Goal: Find specific page/section: Find specific page/section

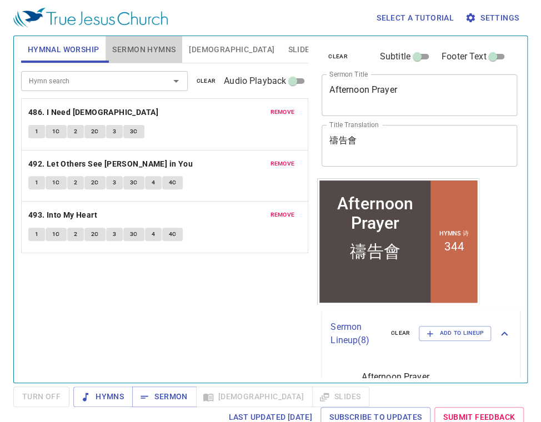
click at [152, 47] on span "Sermon Hymns" at bounding box center [143, 50] width 63 height 14
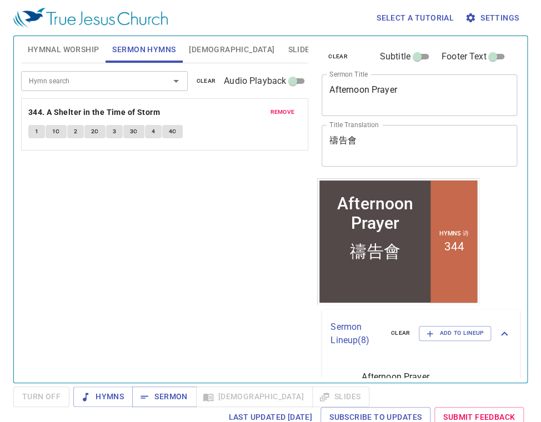
click at [281, 113] on span "remove" at bounding box center [282, 112] width 24 height 10
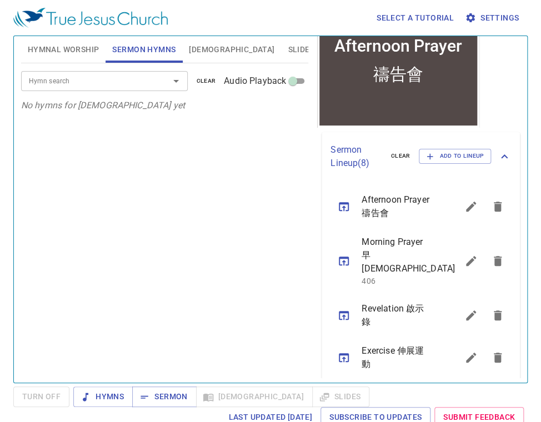
scroll to position [178, 0]
click at [345, 255] on icon "sermon lineup list" at bounding box center [343, 260] width 13 height 13
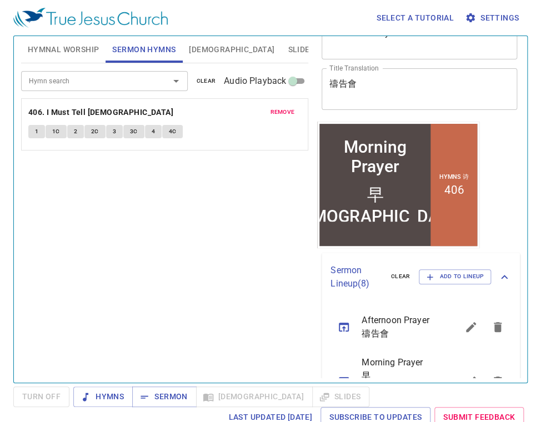
scroll to position [0, 0]
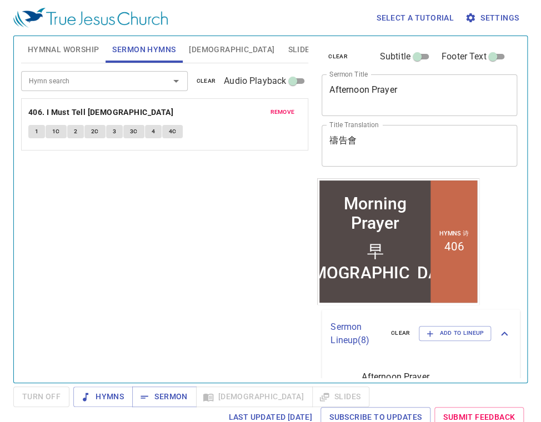
click at [290, 113] on span "remove" at bounding box center [282, 112] width 24 height 10
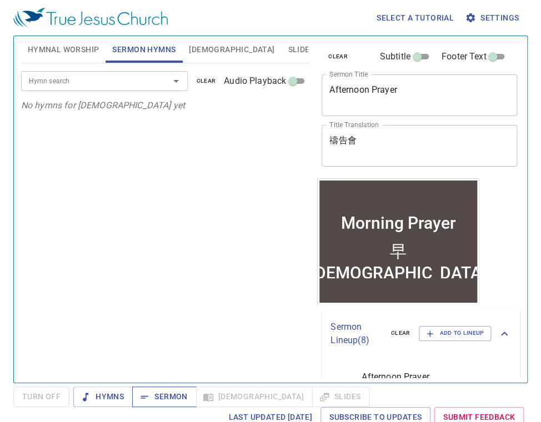
click at [178, 390] on span "Sermon" at bounding box center [164, 397] width 46 height 14
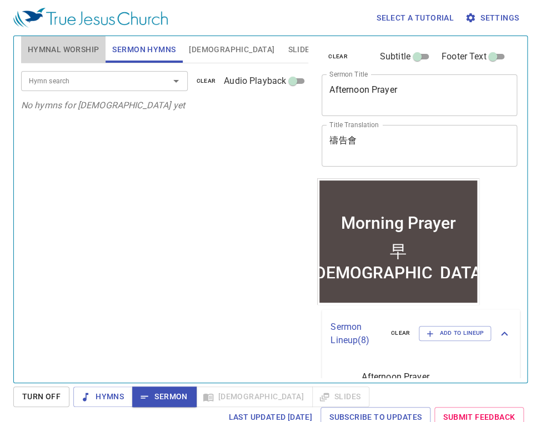
click at [69, 45] on span "Hymnal Worship" at bounding box center [64, 50] width 72 height 14
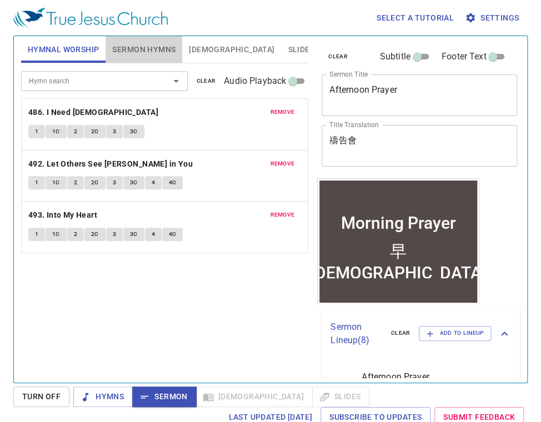
click at [144, 52] on span "Sermon Hymns" at bounding box center [143, 50] width 63 height 14
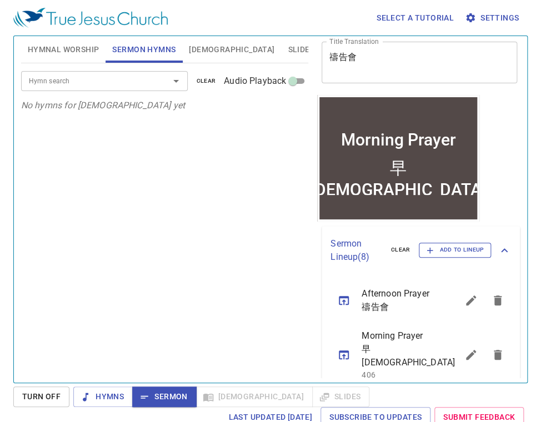
scroll to position [89, 0]
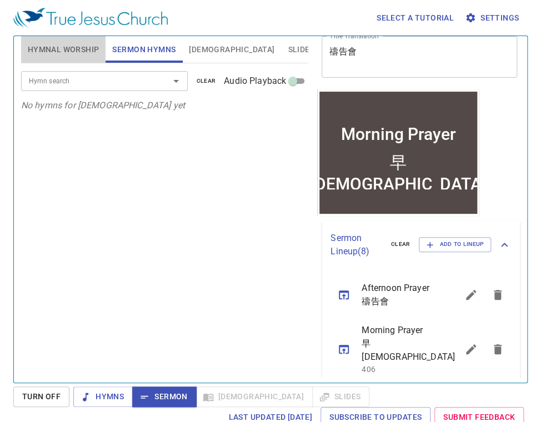
click at [84, 44] on span "Hymnal Worship" at bounding box center [64, 50] width 72 height 14
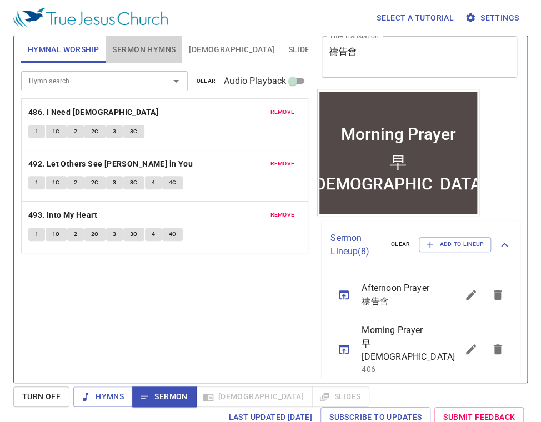
click at [124, 43] on span "Sermon Hymns" at bounding box center [143, 50] width 63 height 14
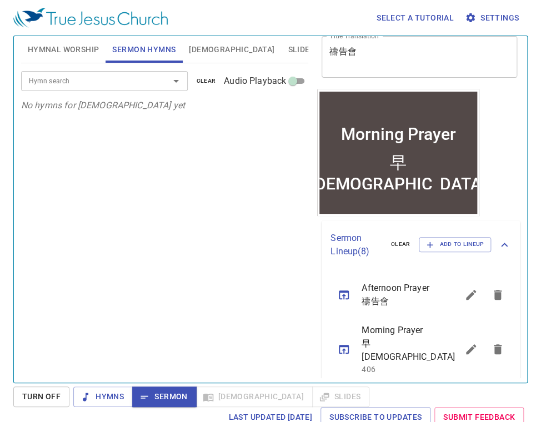
click at [70, 51] on span "Hymnal Worship" at bounding box center [64, 50] width 72 height 14
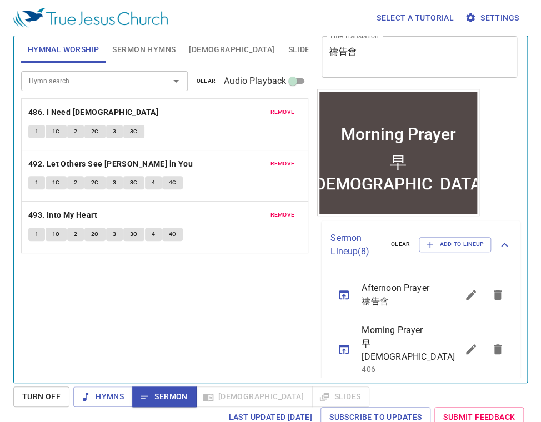
click at [145, 82] on input "Hymn search" at bounding box center [87, 80] width 127 height 13
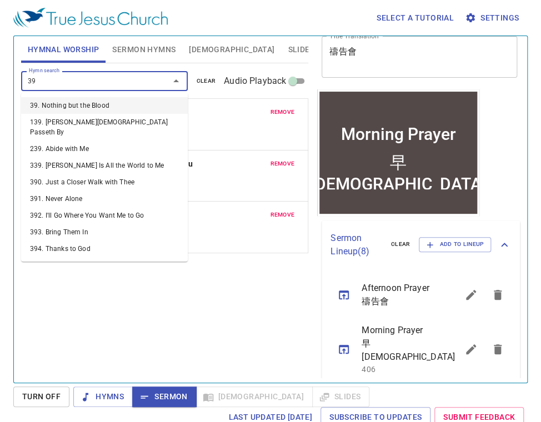
type input "394"
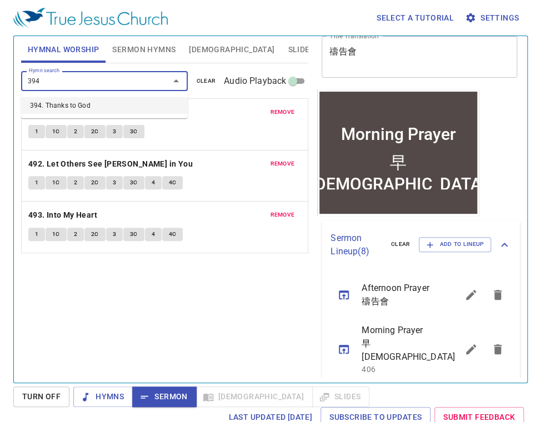
click at [94, 103] on li "394. Thanks to God" at bounding box center [104, 105] width 167 height 17
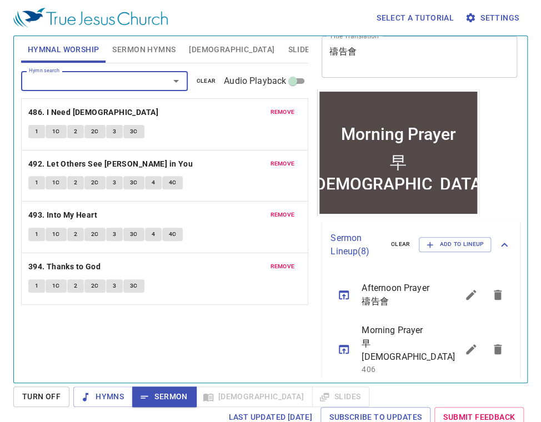
click at [33, 284] on button "1" at bounding box center [36, 285] width 17 height 13
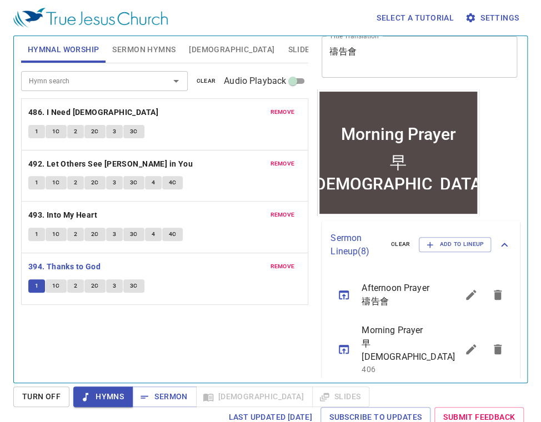
scroll to position [5, 0]
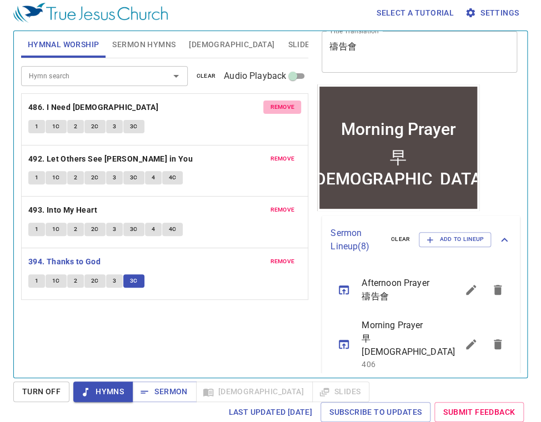
click at [286, 109] on span "remove" at bounding box center [282, 107] width 24 height 10
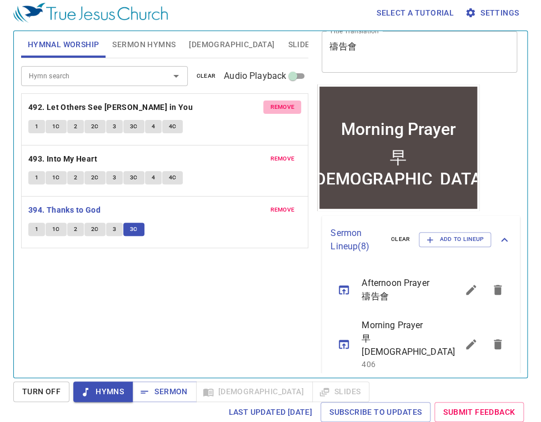
click at [286, 109] on span "remove" at bounding box center [282, 107] width 24 height 10
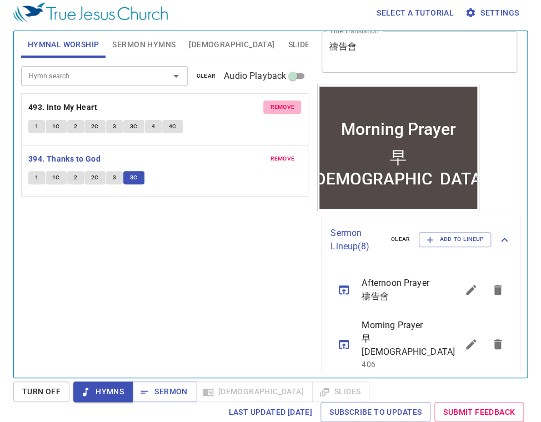
click at [286, 109] on span "remove" at bounding box center [282, 107] width 24 height 10
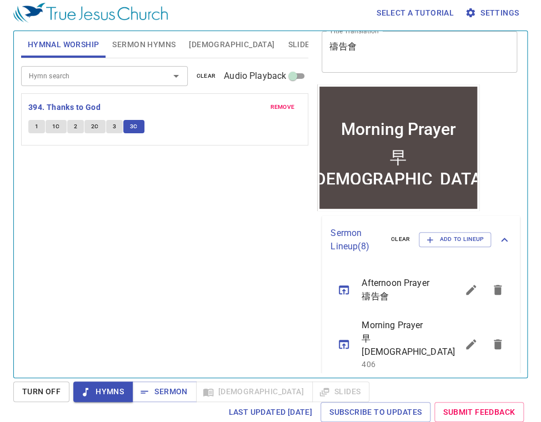
click at [166, 46] on span "Sermon Hymns" at bounding box center [143, 45] width 63 height 14
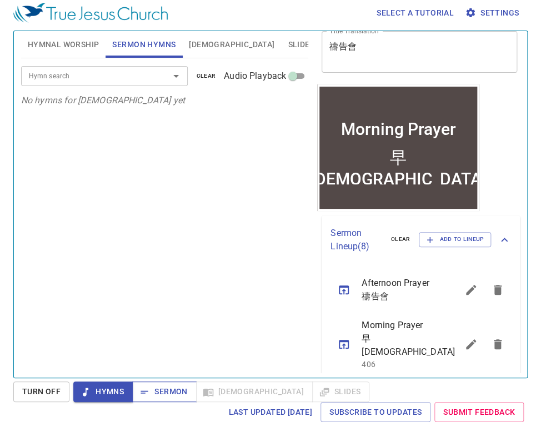
click at [163, 392] on span "Sermon" at bounding box center [164, 392] width 46 height 14
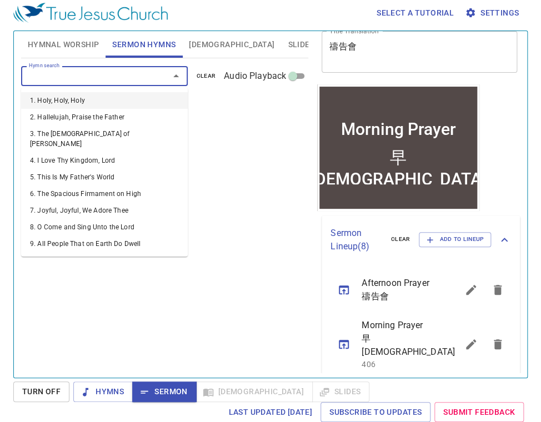
click at [140, 76] on input "Hymn search" at bounding box center [87, 75] width 127 height 13
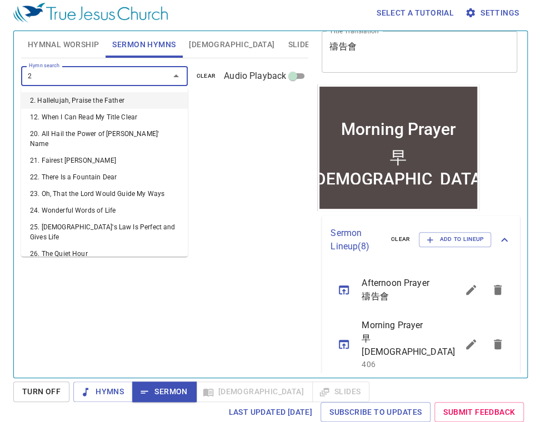
type input "24"
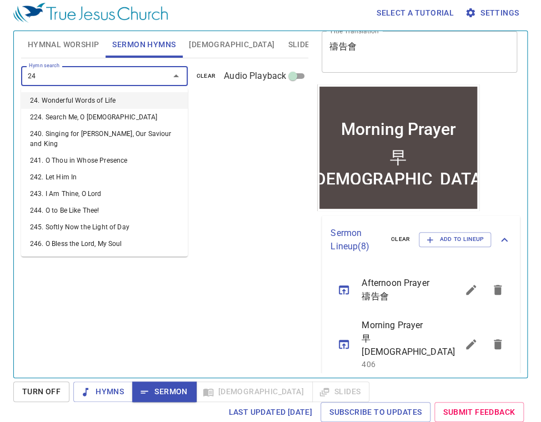
click at [115, 94] on li "24. Wonderful Words of Life" at bounding box center [104, 100] width 167 height 17
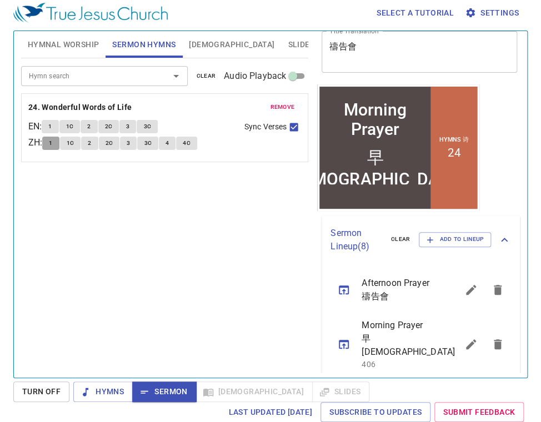
click at [57, 147] on button "1" at bounding box center [50, 143] width 17 height 13
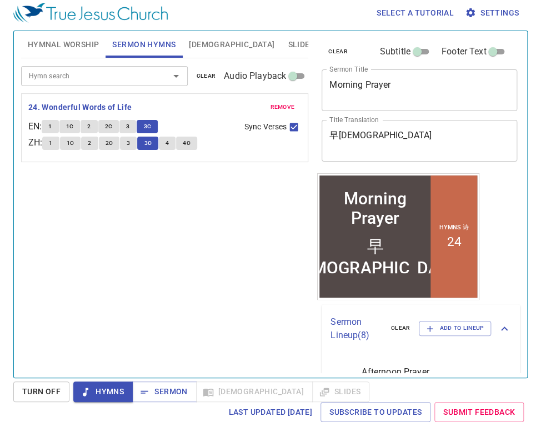
scroll to position [89, 0]
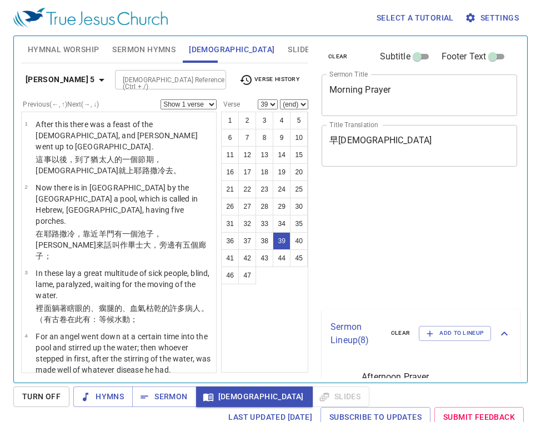
select select "39"
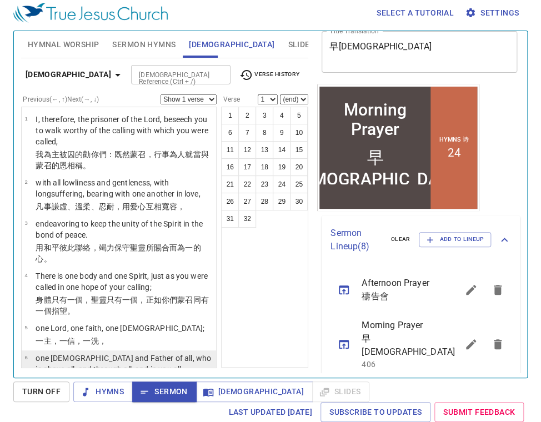
scroll to position [266, 0]
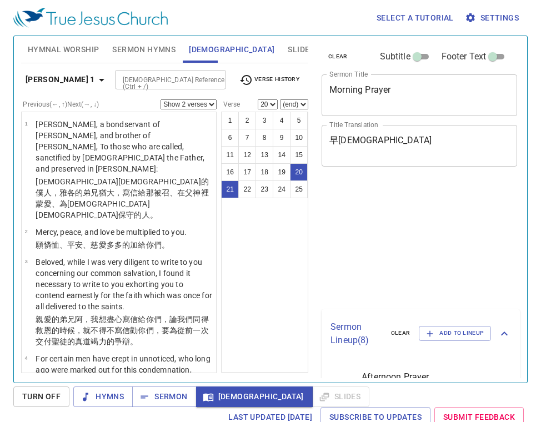
select select "2"
select select "20"
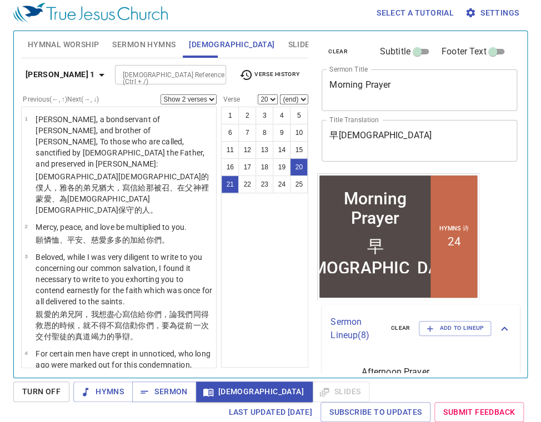
scroll to position [89, 0]
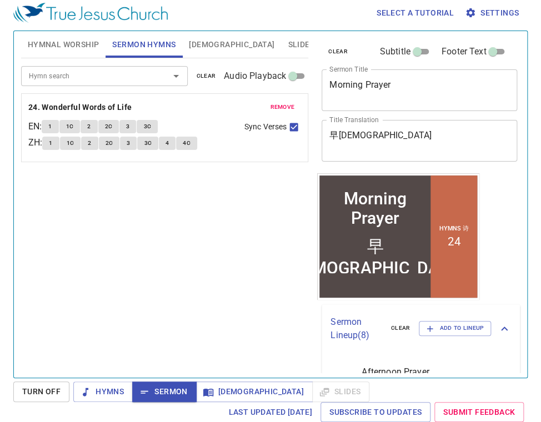
scroll to position [89, 0]
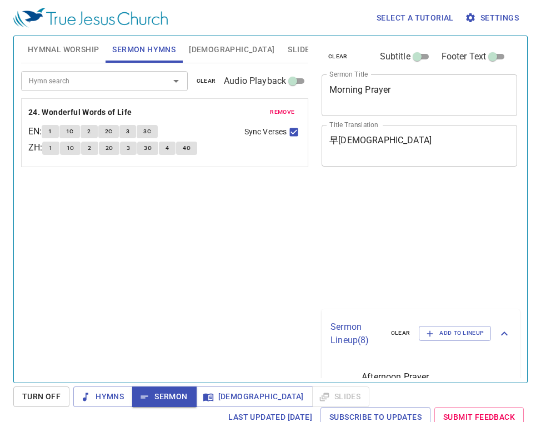
scroll to position [5, 0]
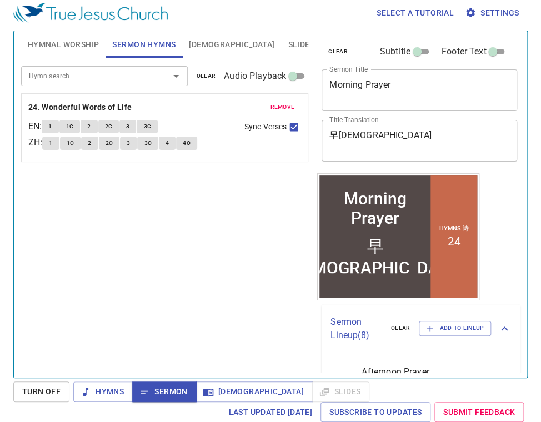
scroll to position [89, 0]
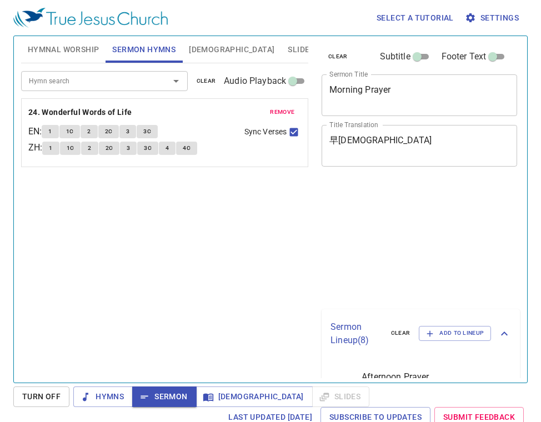
scroll to position [5, 0]
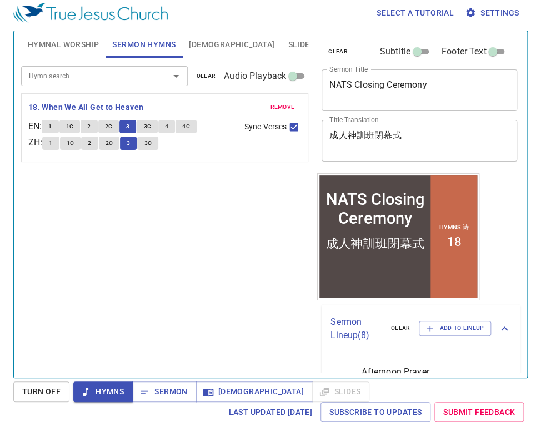
scroll to position [5, 0]
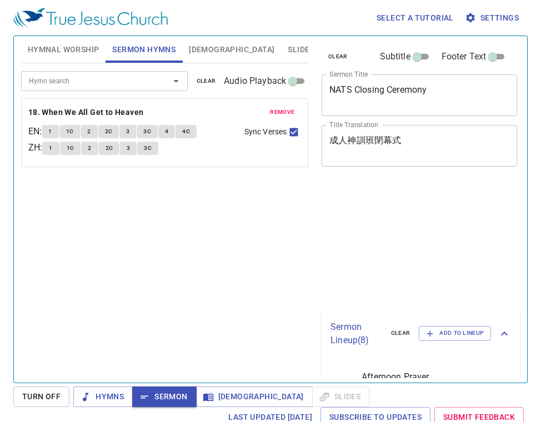
scroll to position [5, 0]
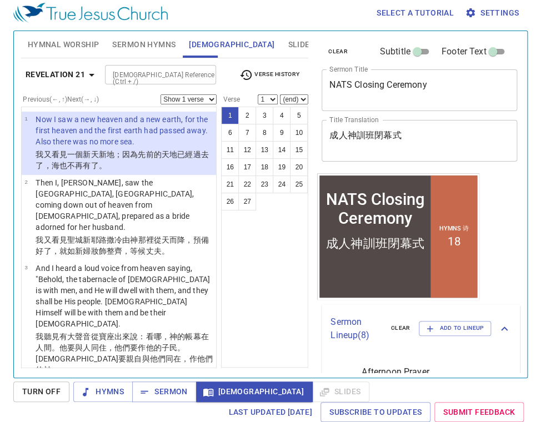
scroll to position [5, 0]
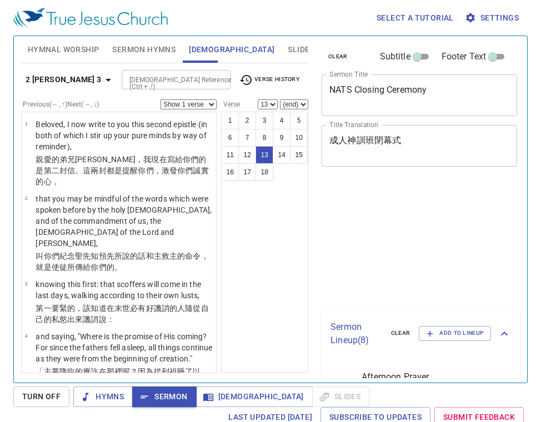
select select "13"
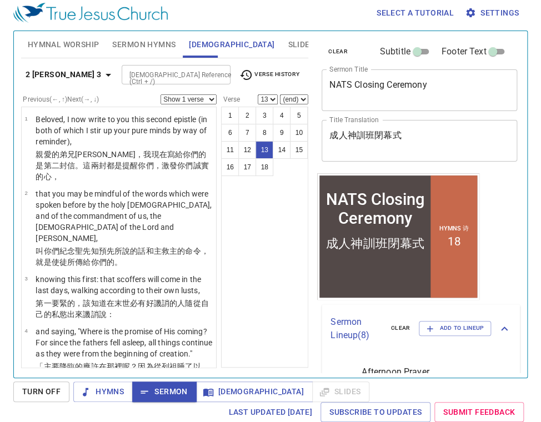
scroll to position [732, 0]
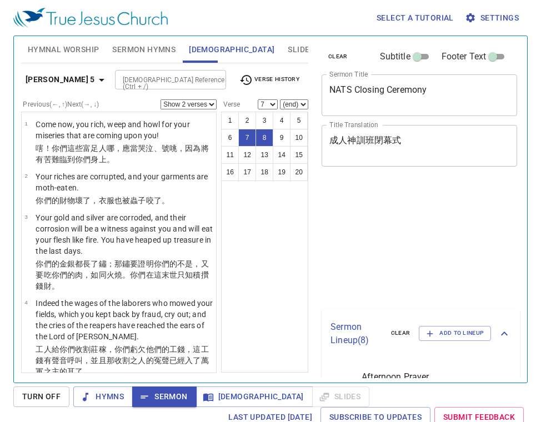
select select "2"
select select "7"
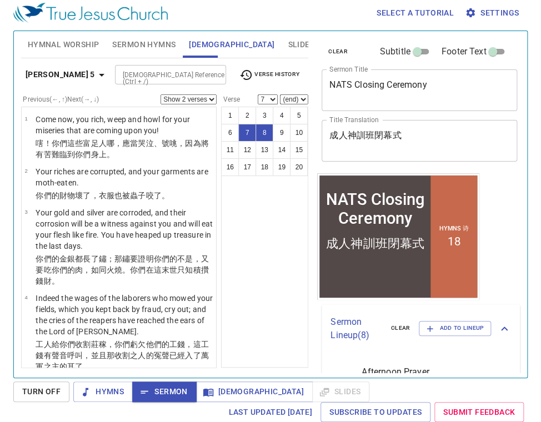
scroll to position [380, 0]
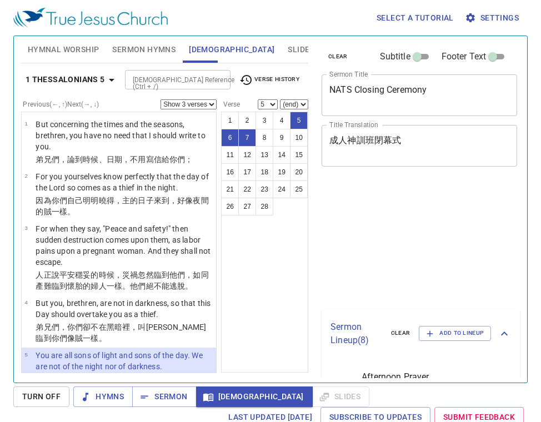
select select "3"
select select "5"
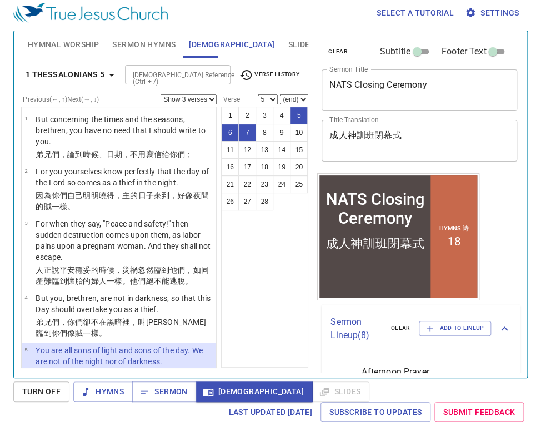
scroll to position [133, 0]
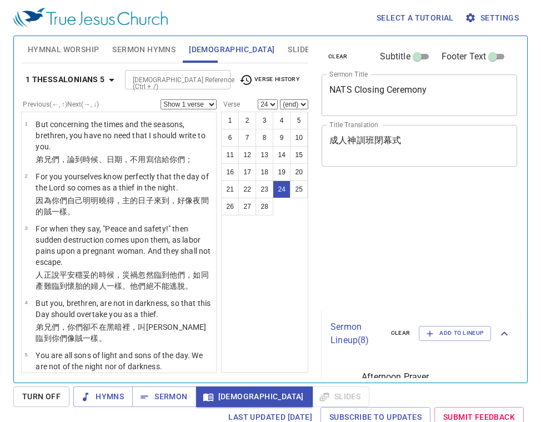
select select "24"
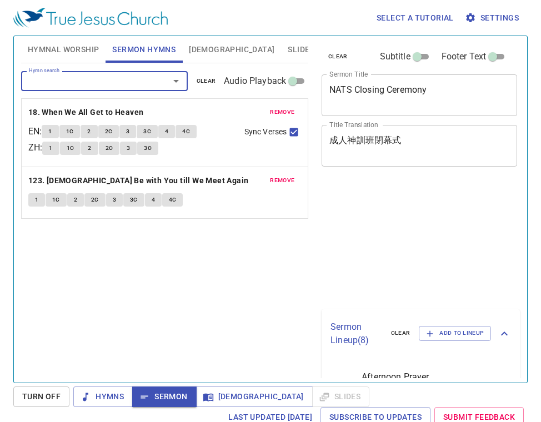
scroll to position [5, 0]
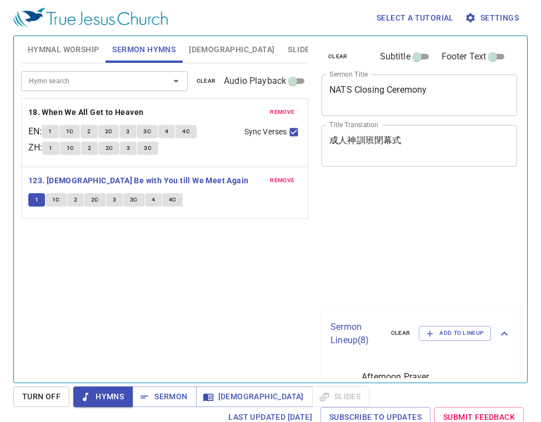
scroll to position [5, 0]
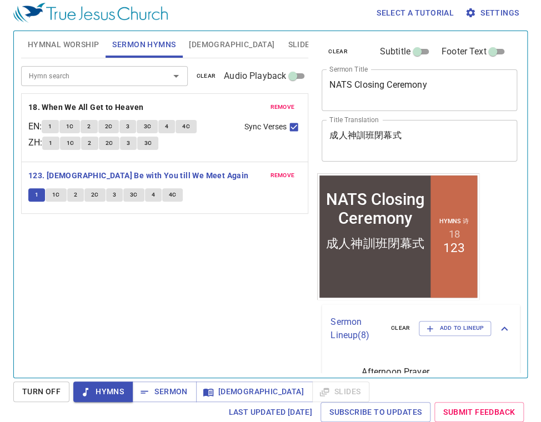
click at [51, 196] on button "1C" at bounding box center [56, 194] width 21 height 13
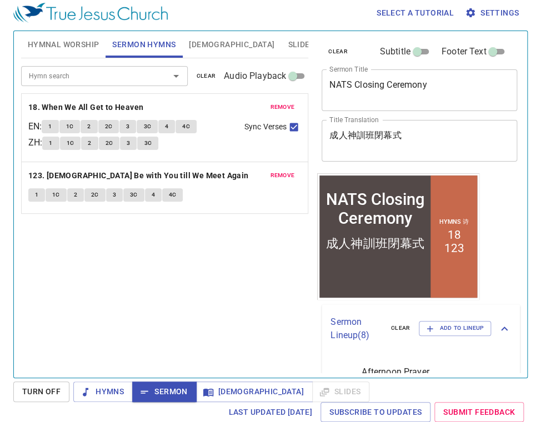
scroll to position [6, 0]
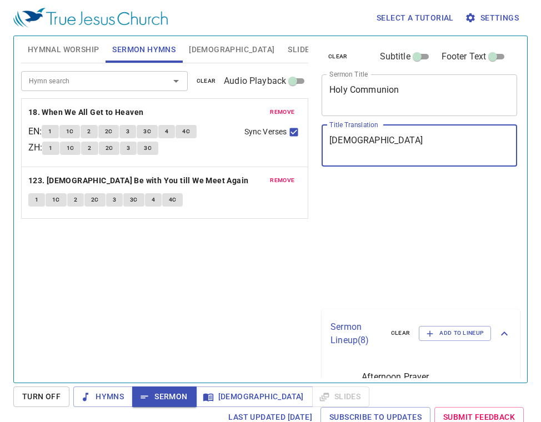
scroll to position [5, 0]
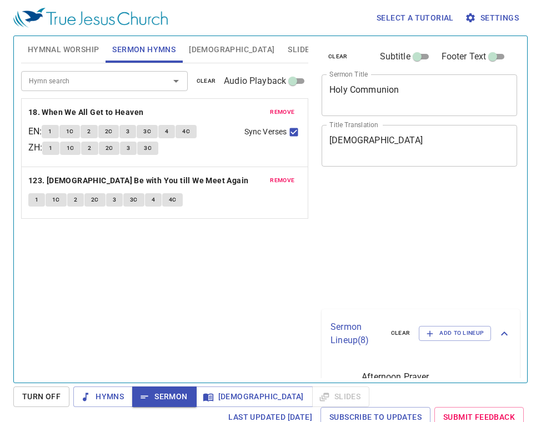
scroll to position [5, 0]
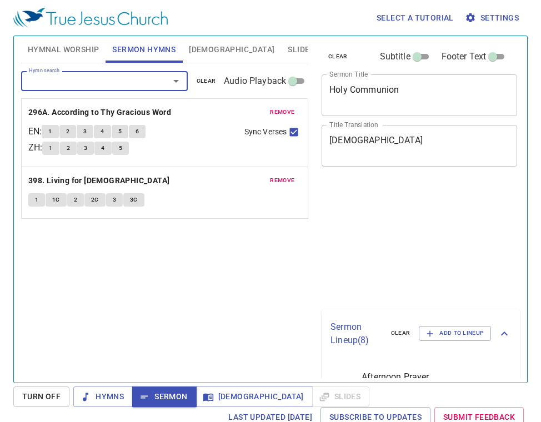
scroll to position [5, 0]
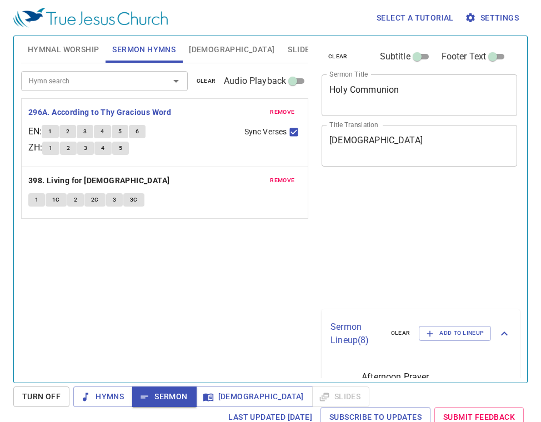
scroll to position [5, 0]
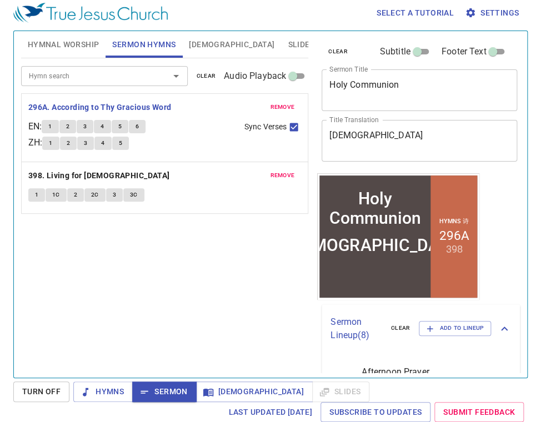
click at [52, 129] on span "1" at bounding box center [49, 127] width 3 height 10
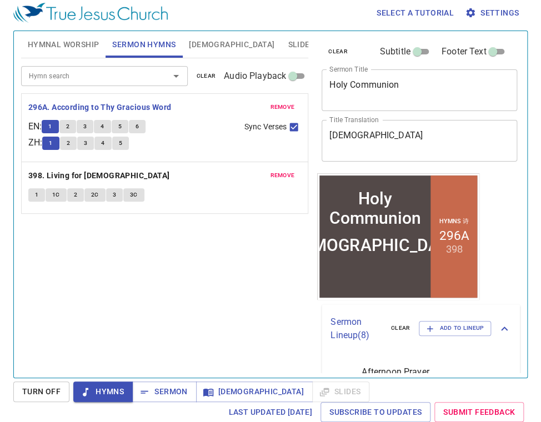
scroll to position [6, 0]
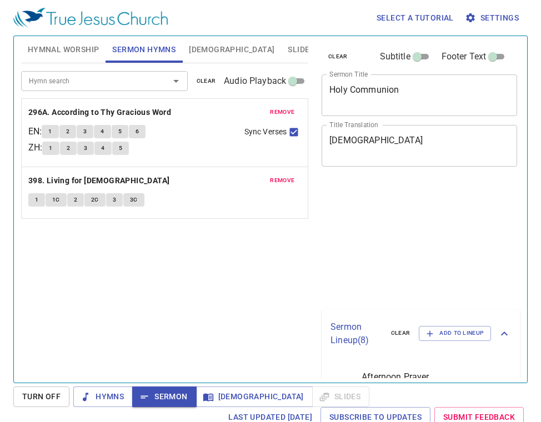
scroll to position [5, 0]
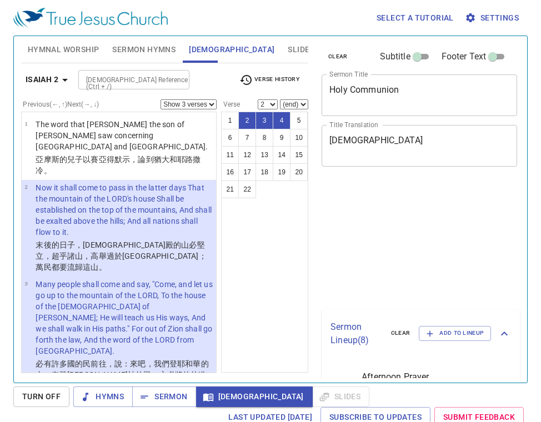
select select "3"
select select "2"
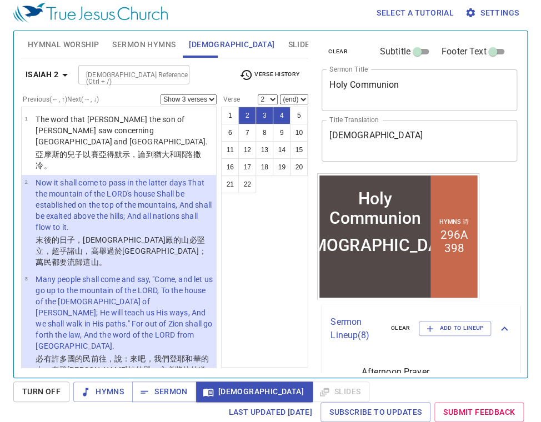
scroll to position [6, 0]
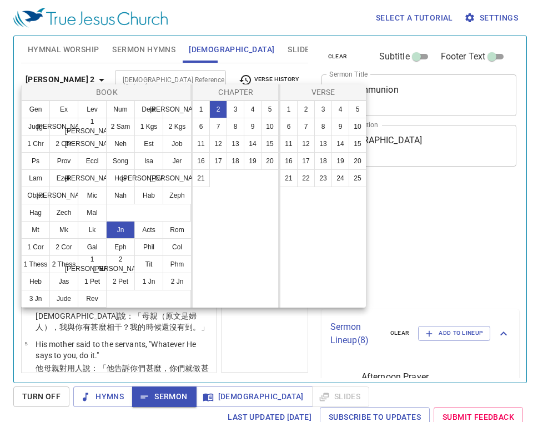
select select "2"
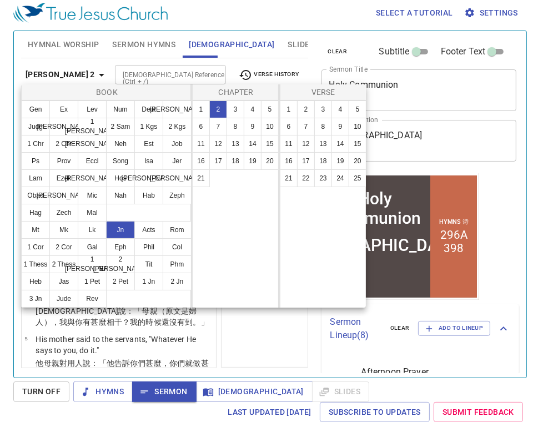
scroll to position [6, 0]
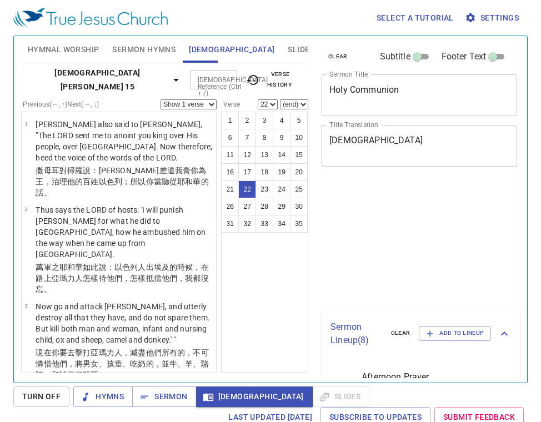
select select "22"
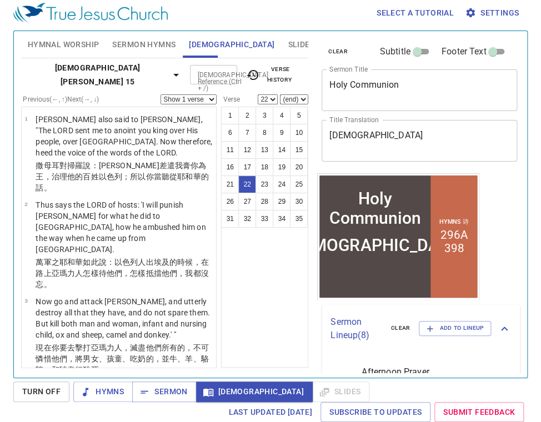
scroll to position [6, 0]
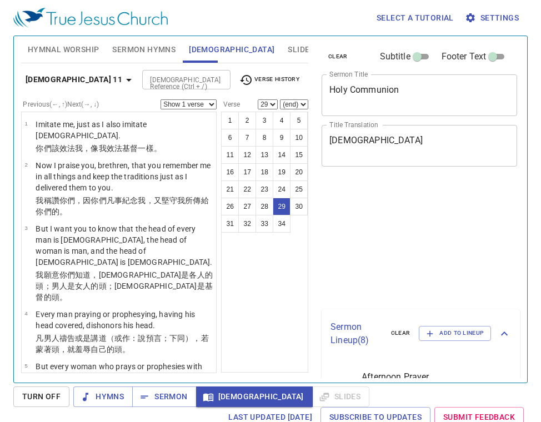
select select "29"
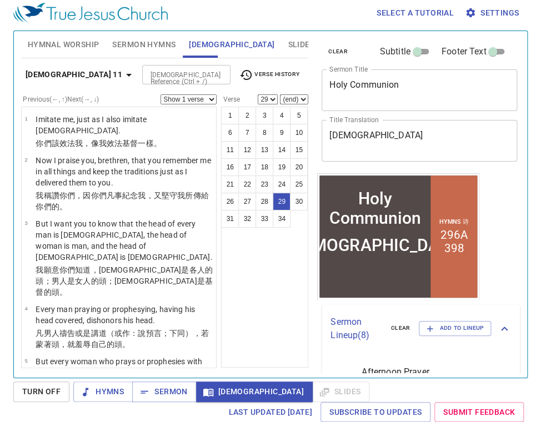
scroll to position [6, 0]
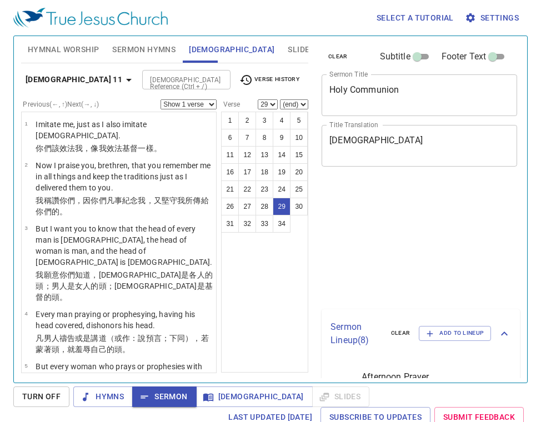
select select "29"
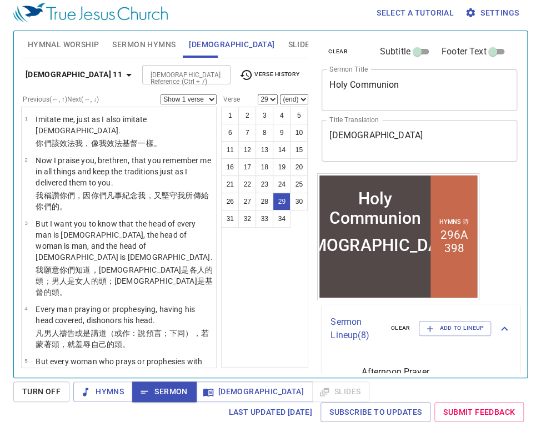
scroll to position [6, 0]
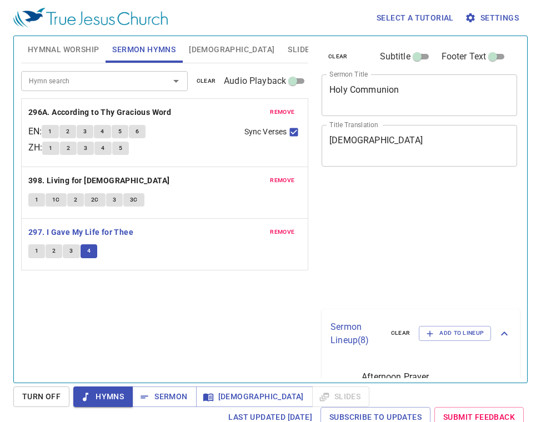
scroll to position [5, 0]
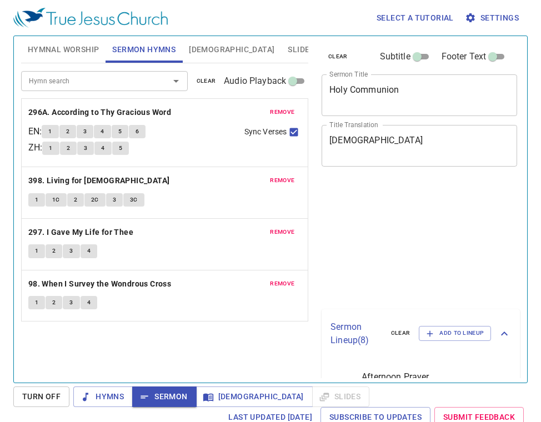
scroll to position [5, 0]
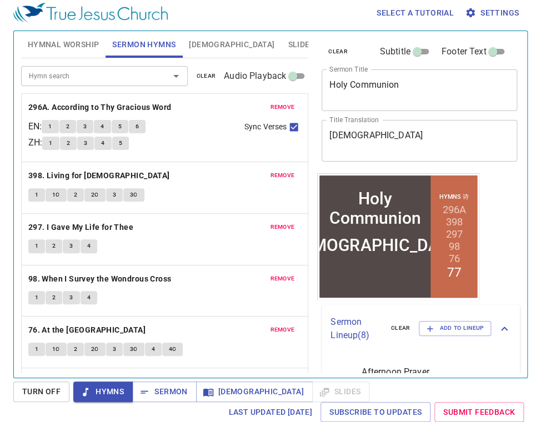
scroll to position [6, 0]
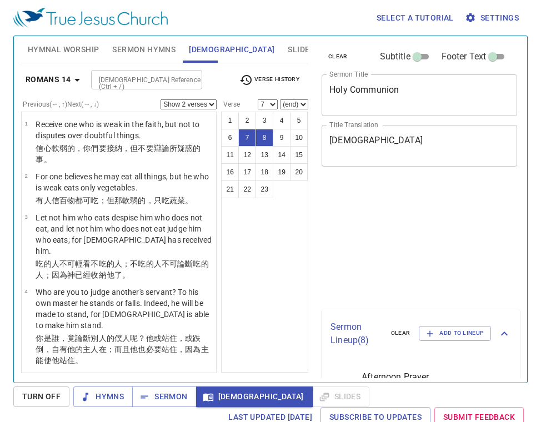
select select "2"
select select "7"
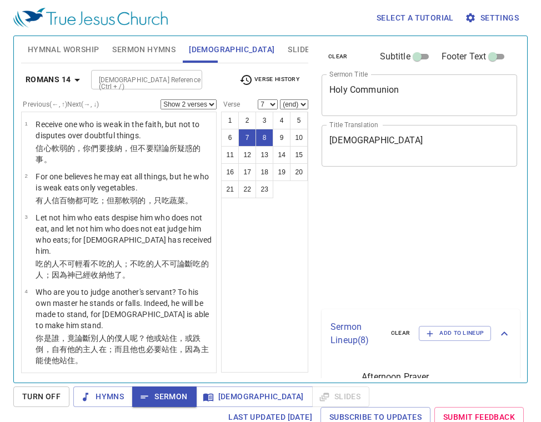
select select "2"
select select "7"
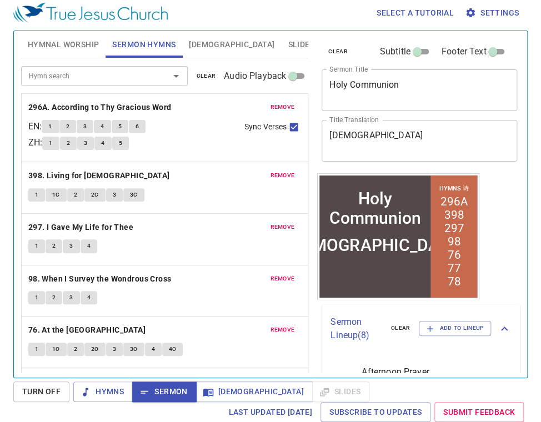
scroll to position [6, 0]
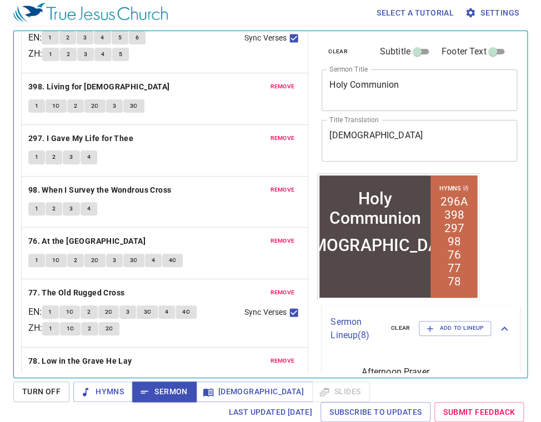
scroll to position [6, 0]
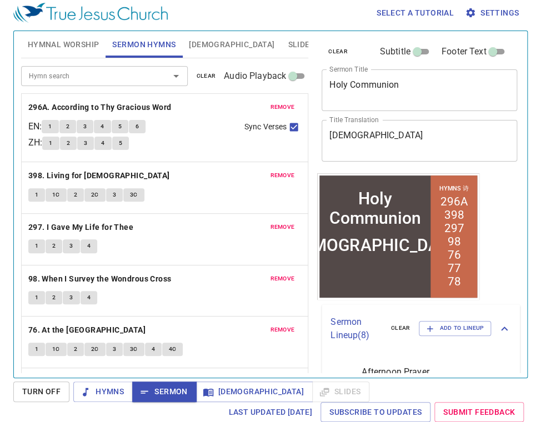
scroll to position [6, 0]
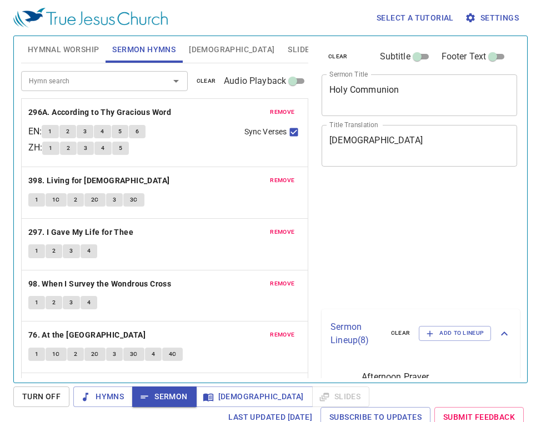
scroll to position [5, 0]
